Goal: Navigation & Orientation: Find specific page/section

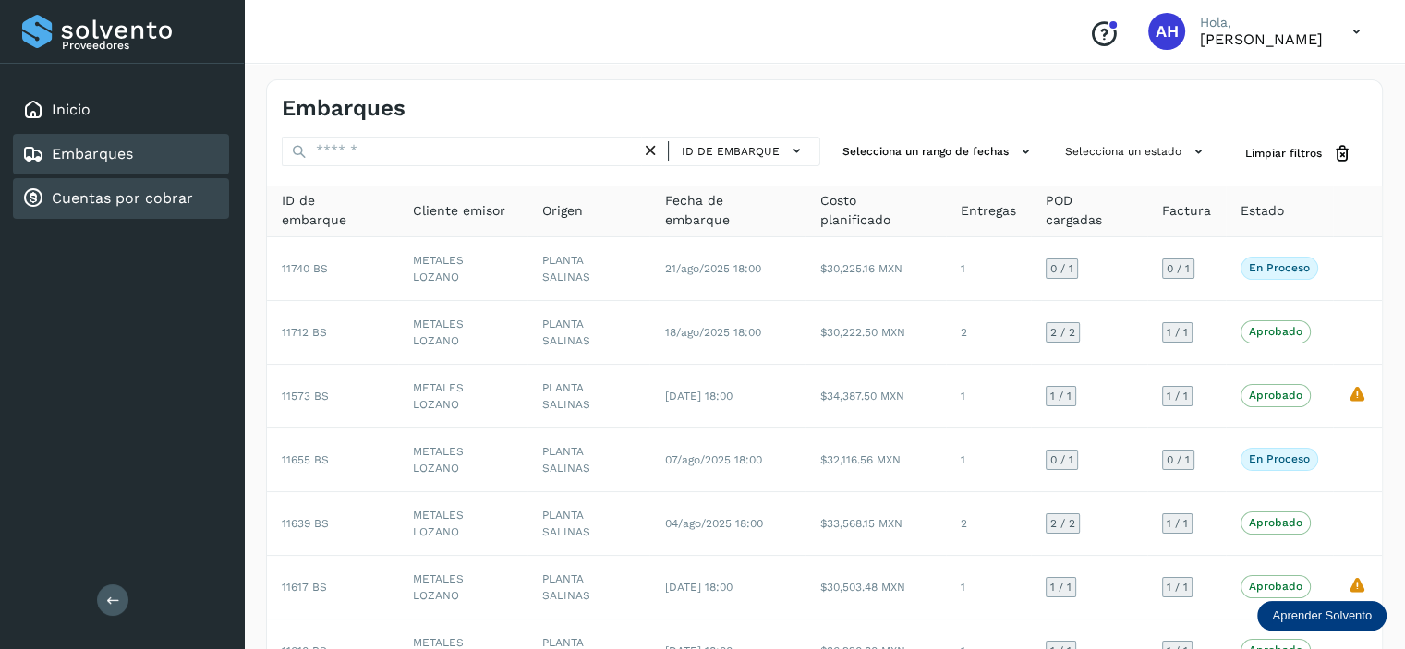
click at [137, 189] on link "Cuentas por cobrar" at bounding box center [122, 198] width 141 height 18
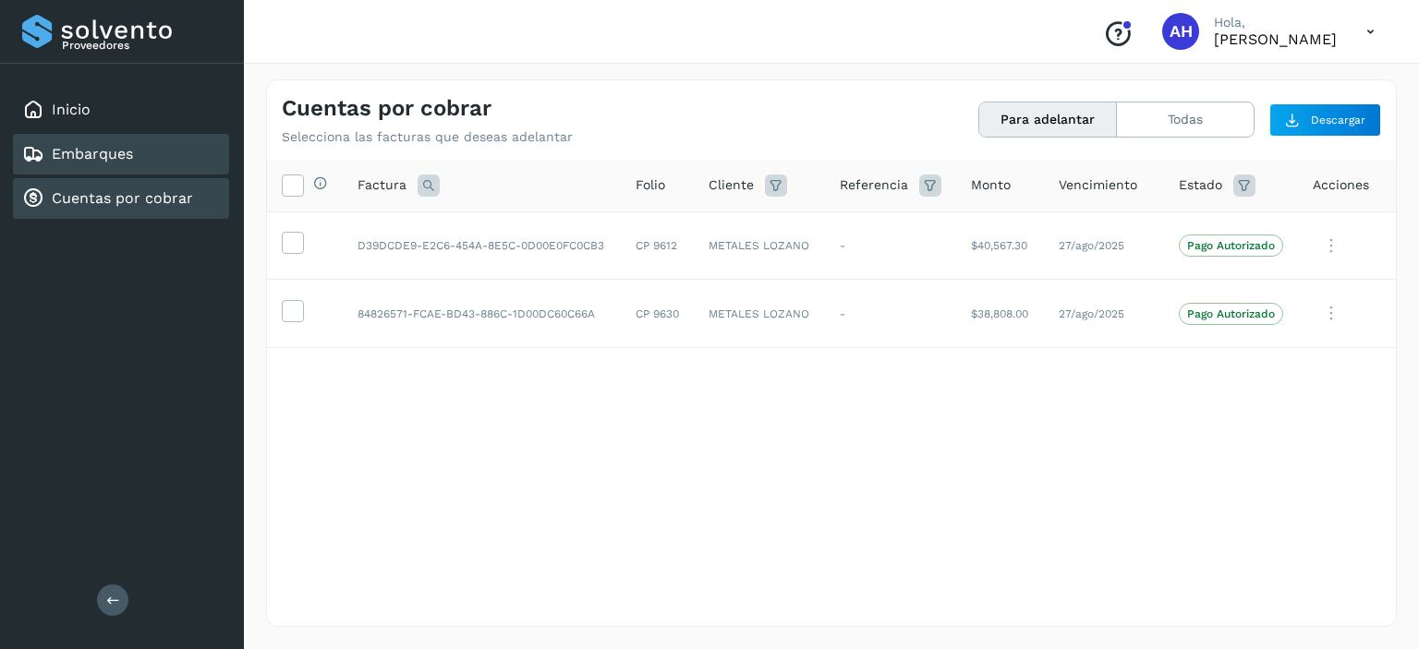
click at [120, 153] on link "Embarques" at bounding box center [92, 154] width 81 height 18
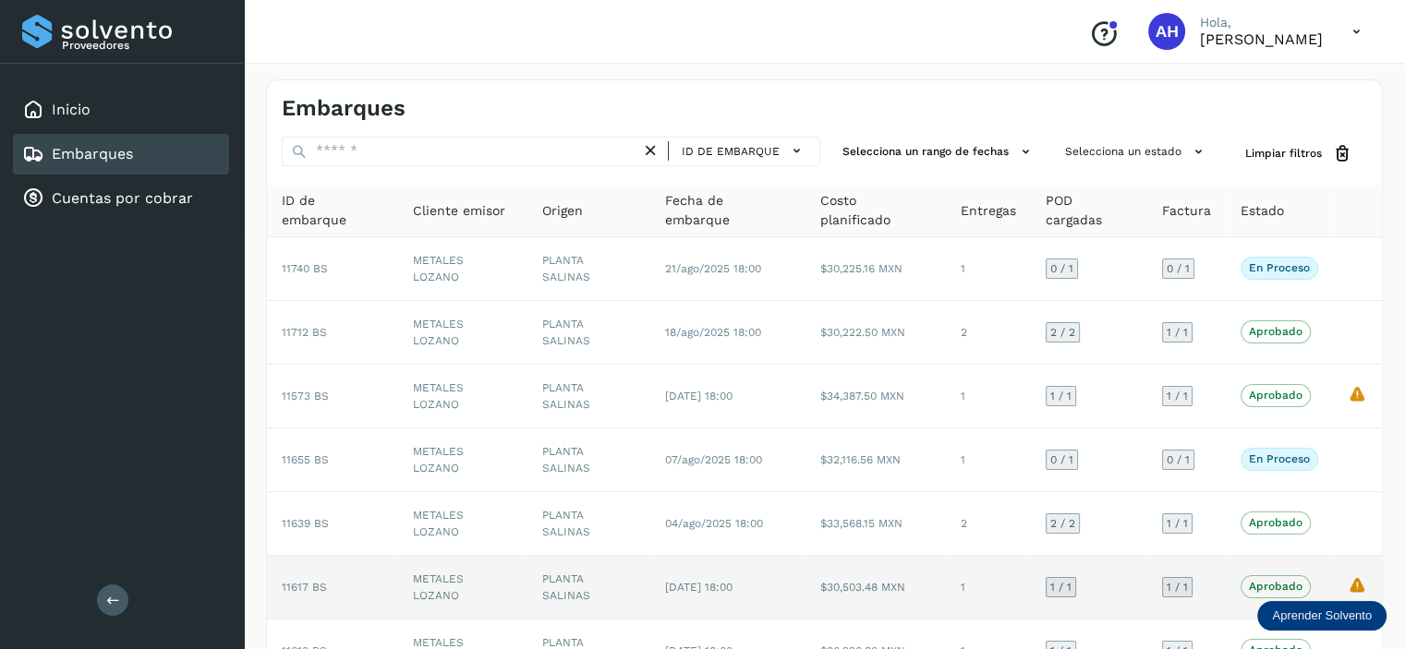
scroll to position [200, 0]
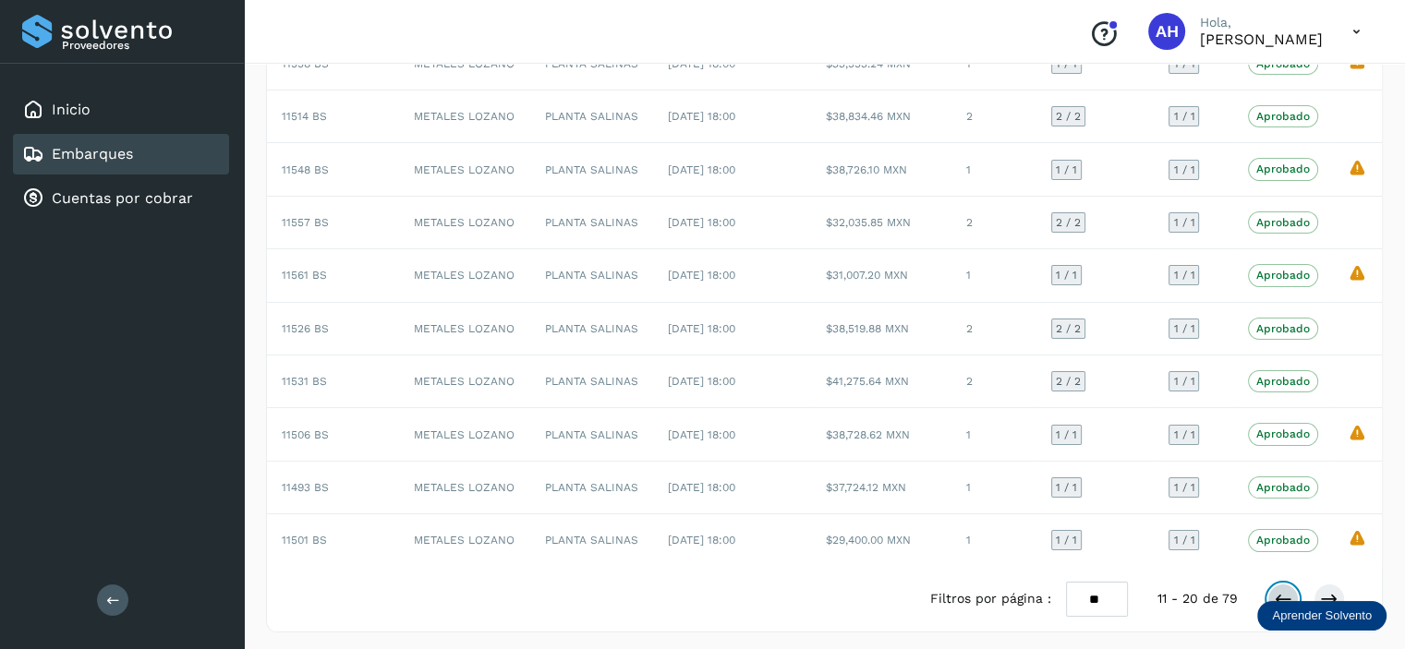
click at [1287, 593] on icon at bounding box center [1283, 599] width 18 height 18
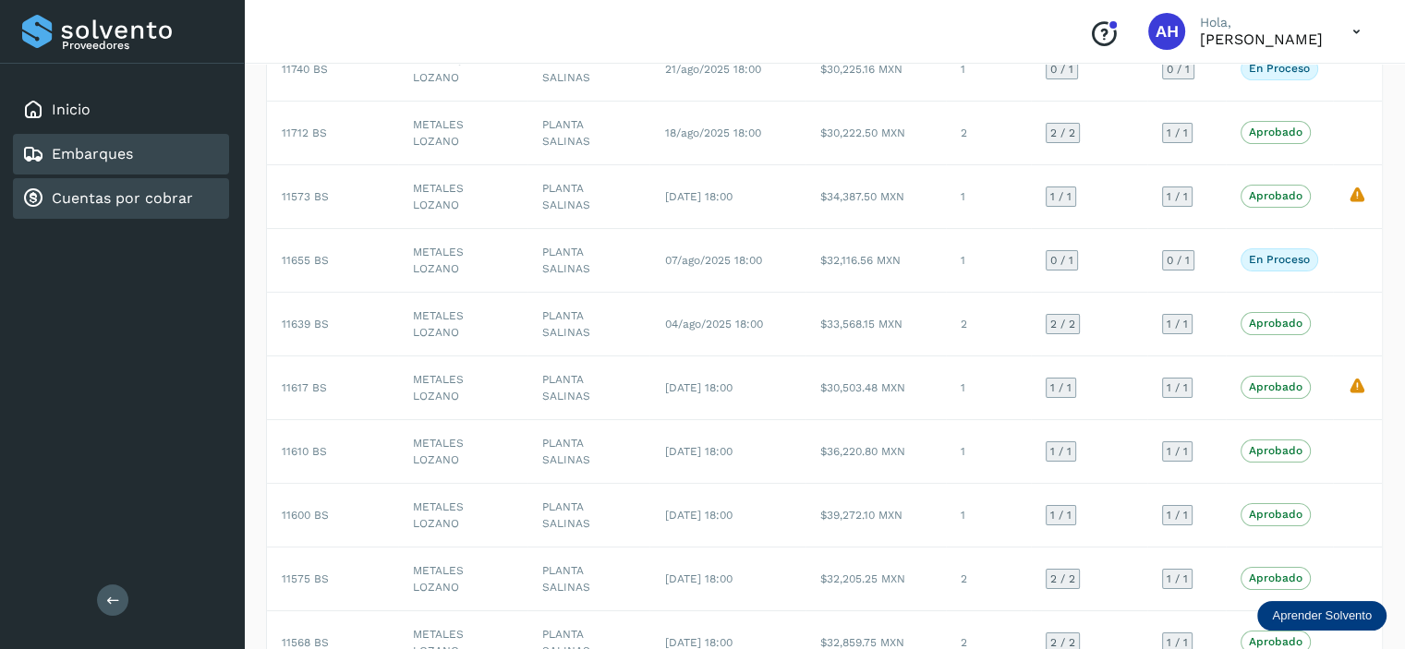
click at [52, 184] on div "Cuentas por cobrar" at bounding box center [121, 198] width 216 height 41
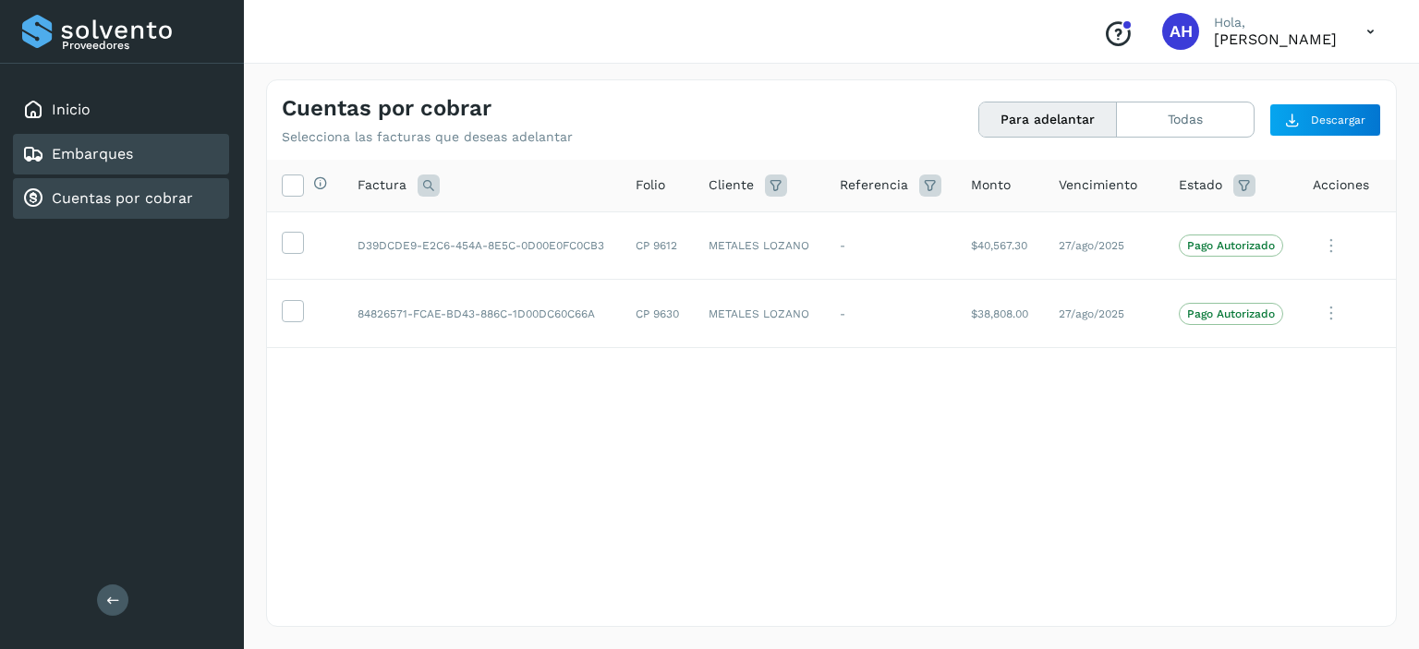
click at [67, 152] on link "Embarques" at bounding box center [92, 154] width 81 height 18
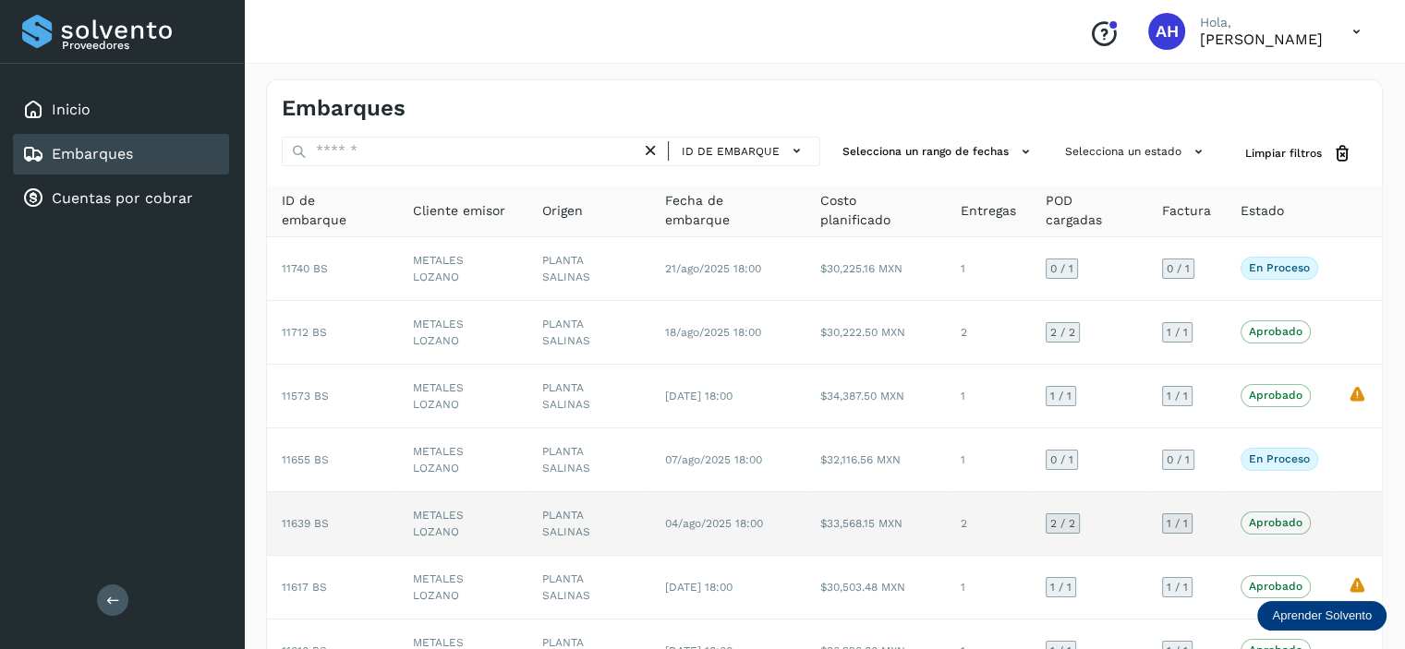
scroll to position [200, 0]
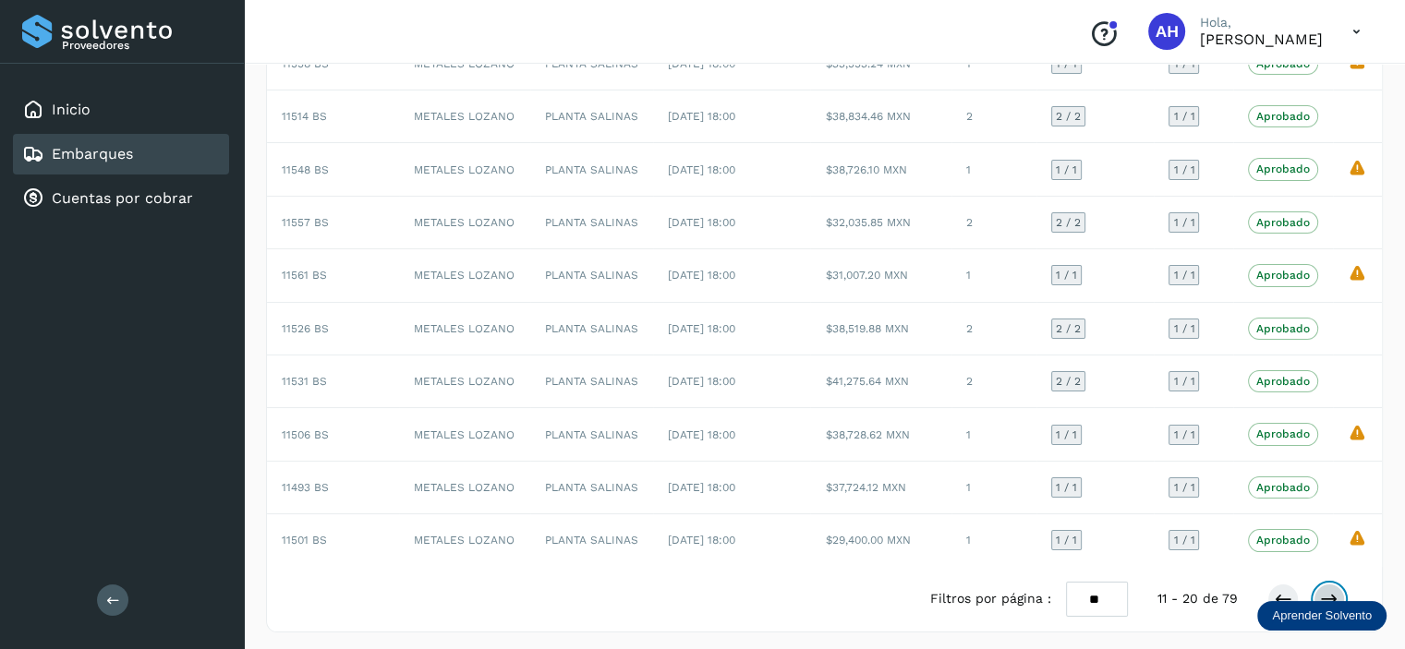
click at [1327, 590] on icon at bounding box center [1329, 599] width 18 height 18
click at [1326, 590] on icon at bounding box center [1329, 599] width 18 height 18
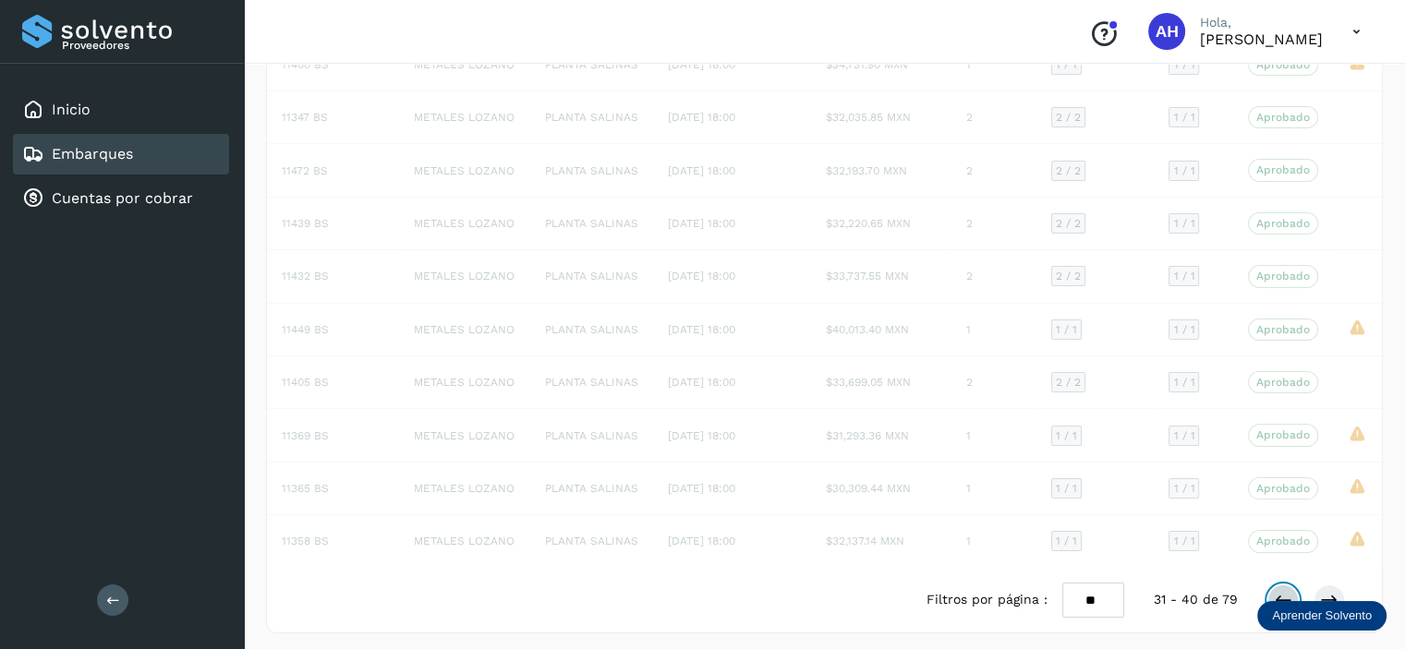
click at [1290, 592] on icon at bounding box center [1283, 600] width 18 height 18
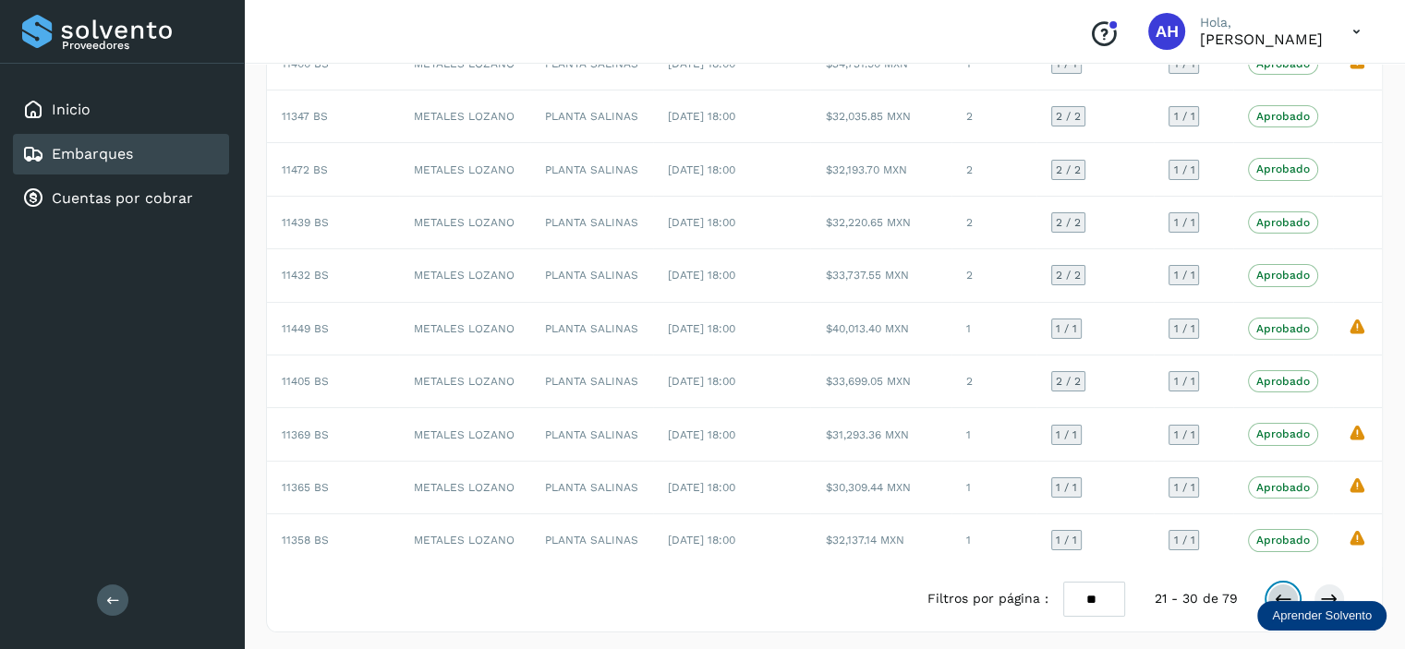
click at [1290, 592] on icon at bounding box center [1283, 599] width 18 height 18
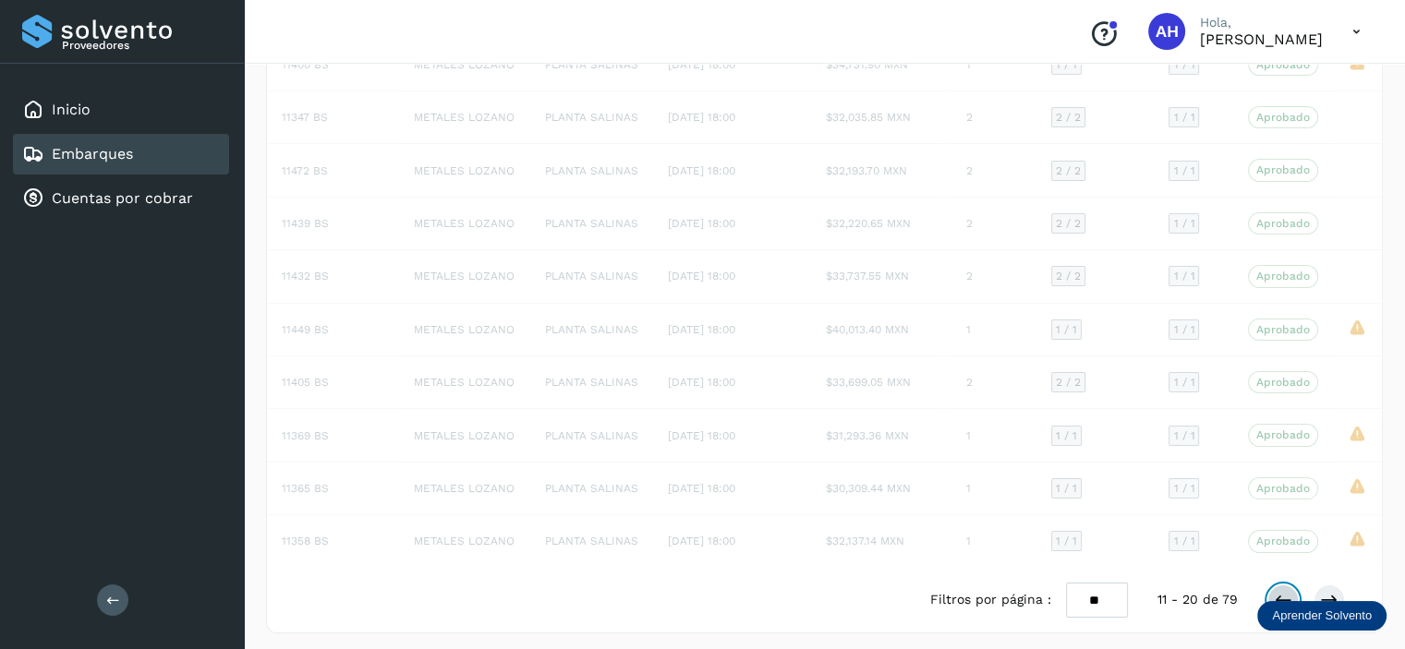
click at [1290, 592] on icon at bounding box center [1283, 600] width 18 height 18
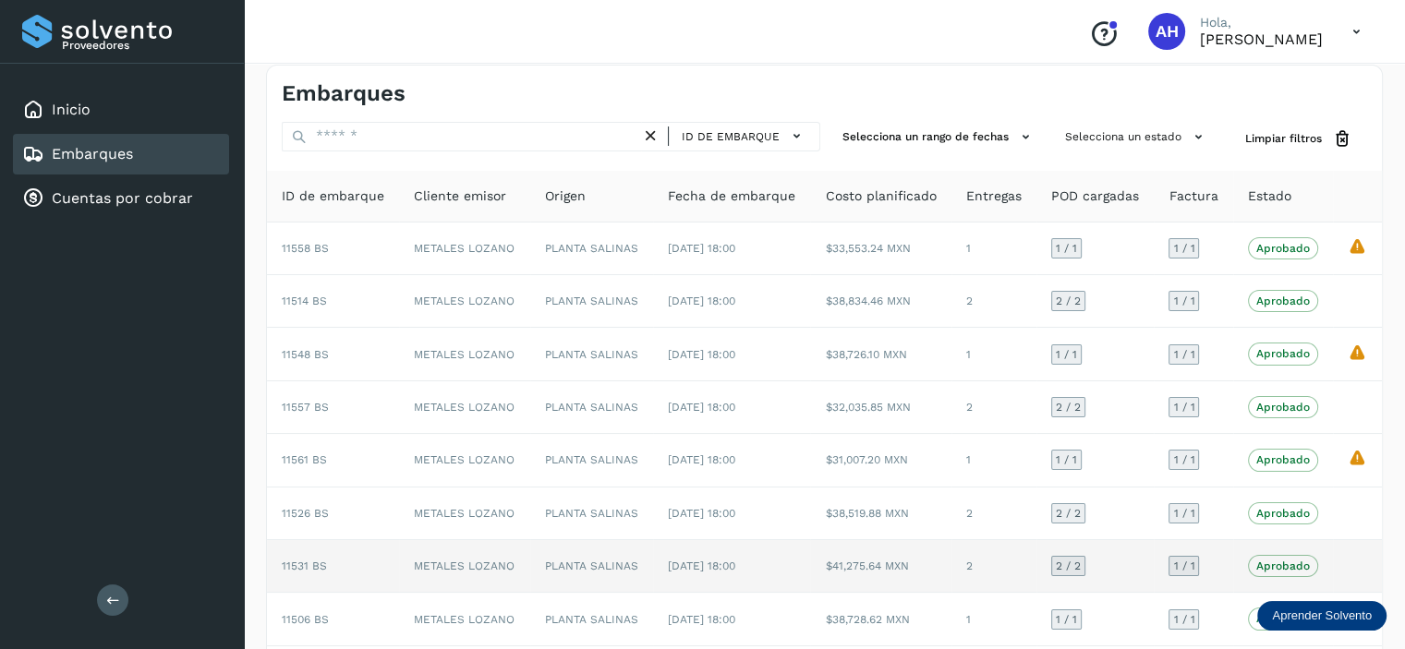
scroll to position [0, 0]
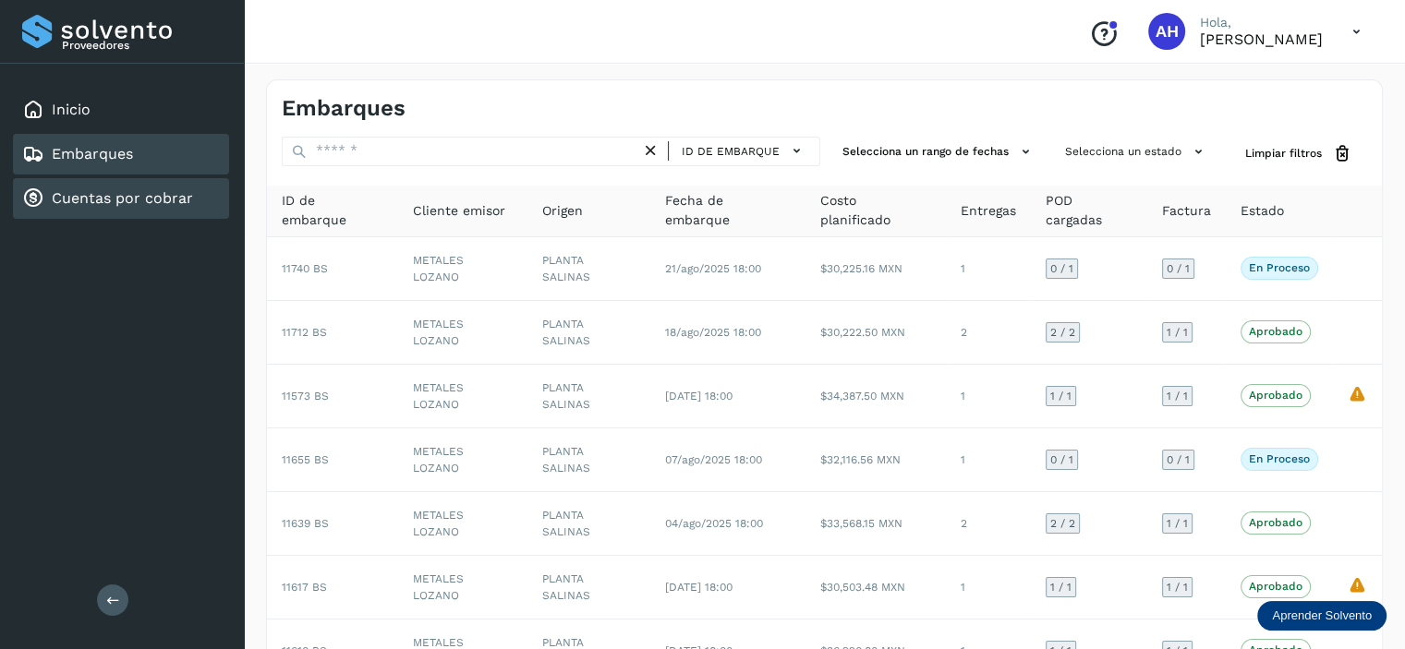
click at [185, 200] on link "Cuentas por cobrar" at bounding box center [122, 198] width 141 height 18
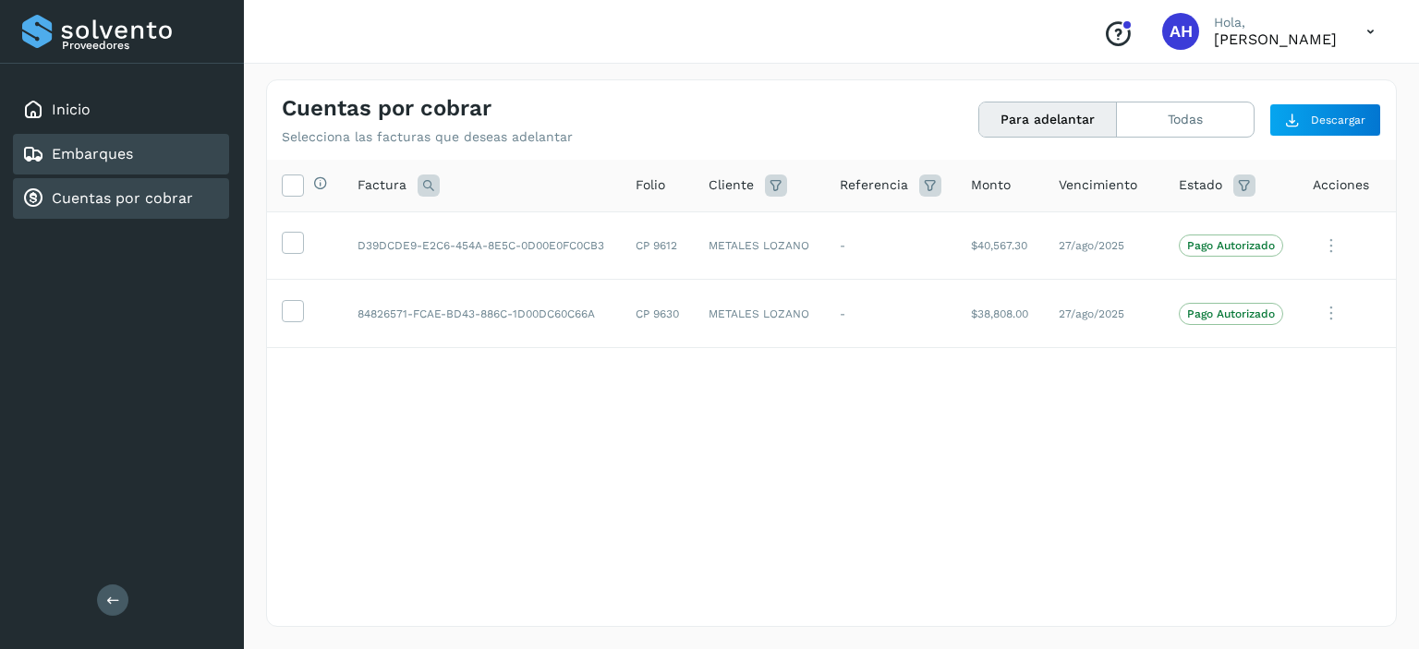
click at [118, 157] on link "Embarques" at bounding box center [92, 154] width 81 height 18
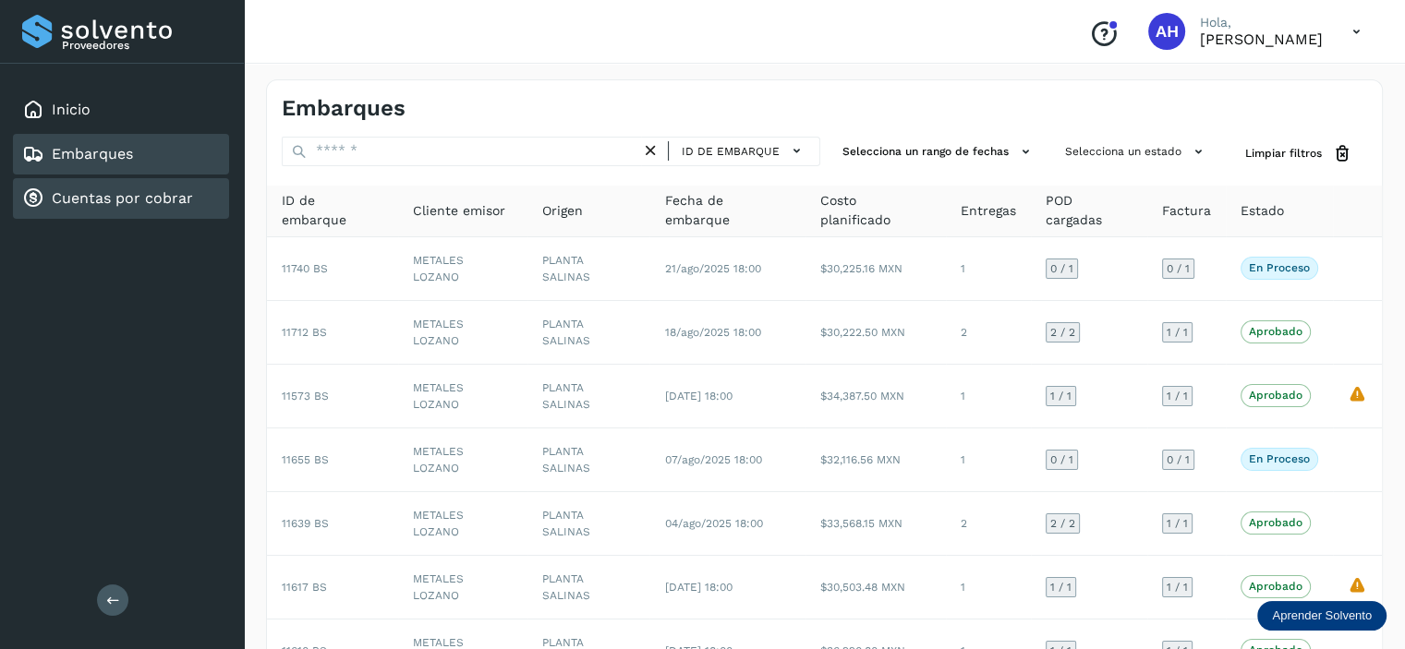
click at [89, 199] on link "Cuentas por cobrar" at bounding box center [122, 198] width 141 height 18
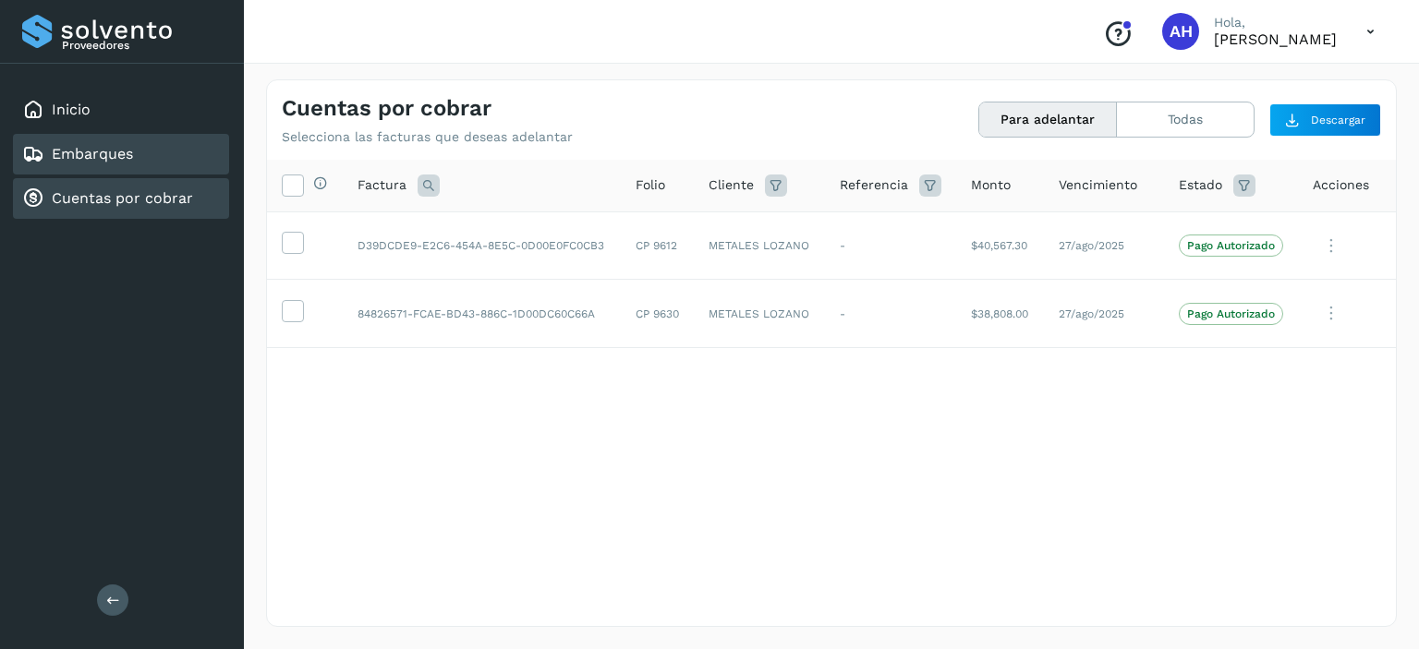
click at [89, 156] on link "Embarques" at bounding box center [92, 154] width 81 height 18
